Goal: Transaction & Acquisition: Purchase product/service

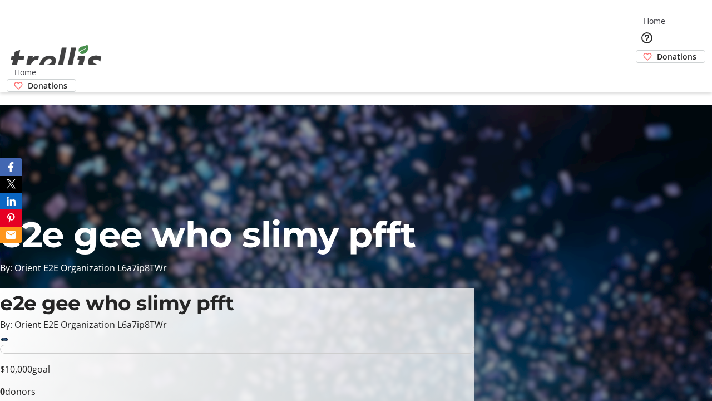
click at [657, 51] on span "Donations" at bounding box center [677, 57] width 40 height 12
